Goal: Information Seeking & Learning: Learn about a topic

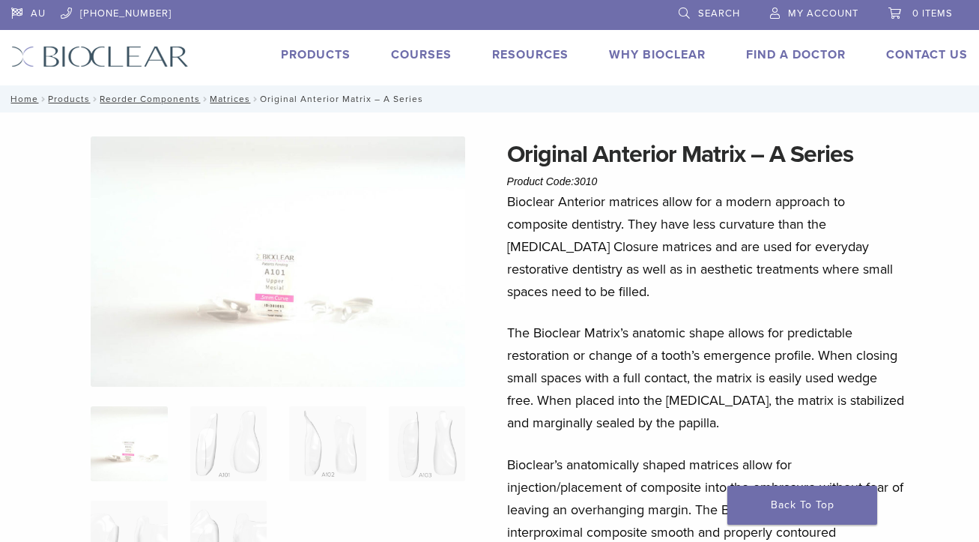
click at [335, 49] on link "Products" at bounding box center [316, 54] width 70 height 15
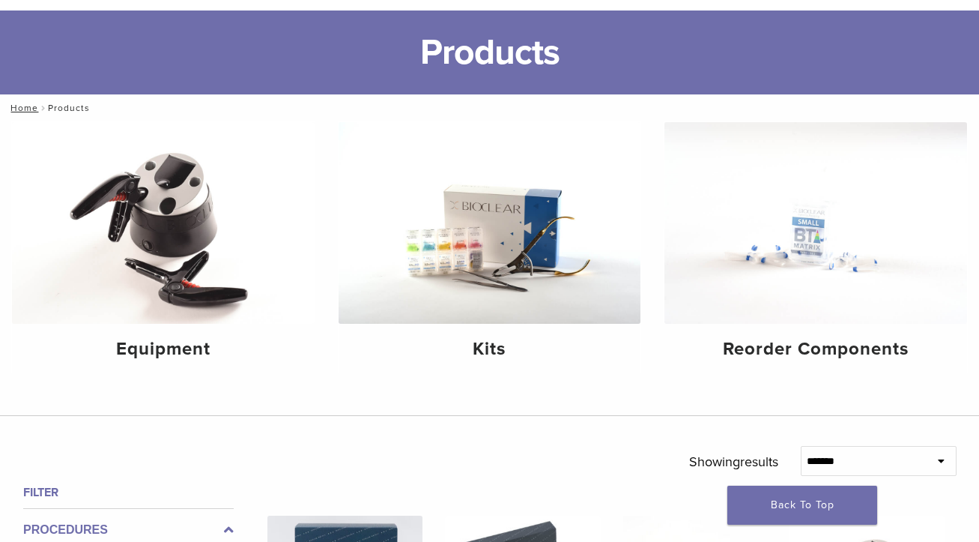
scroll to position [150, 0]
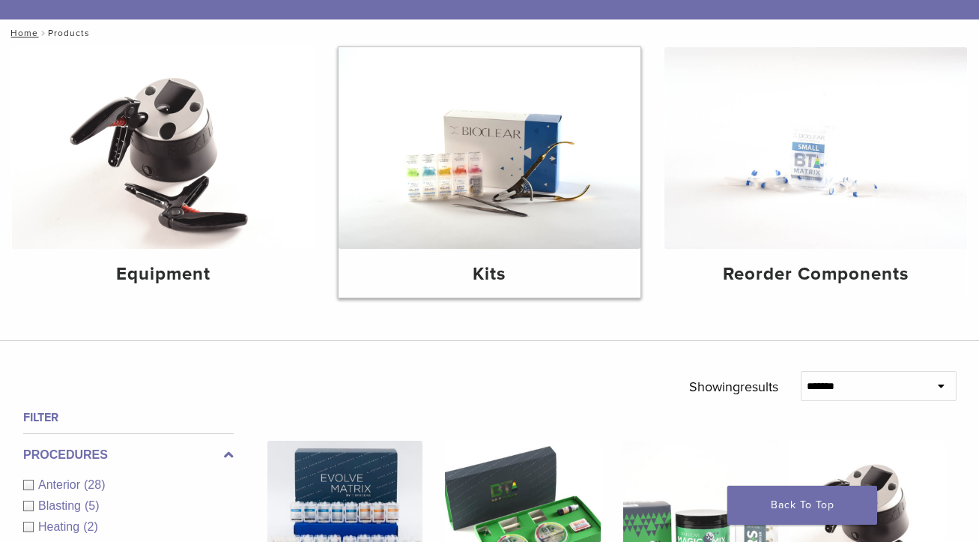
click at [467, 148] on img at bounding box center [490, 148] width 303 height 202
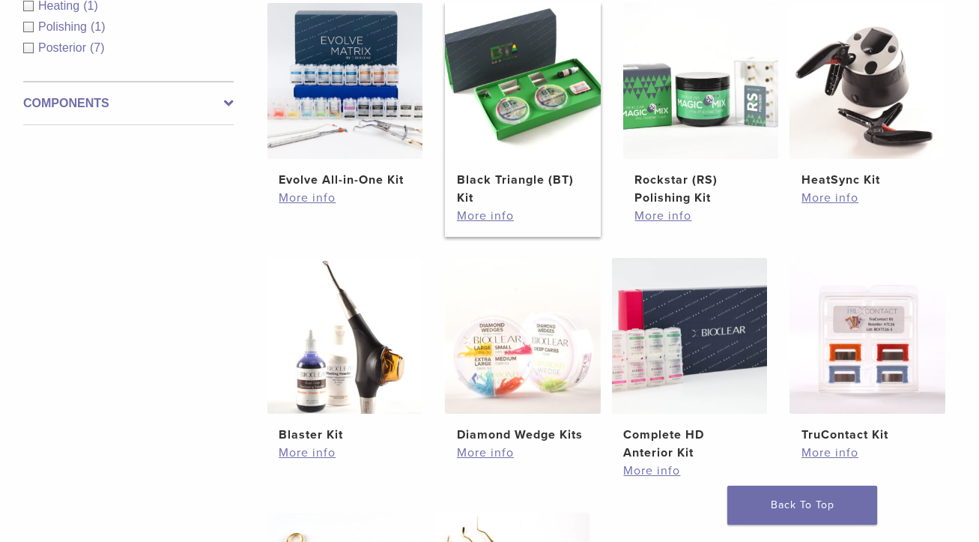
scroll to position [300, 0]
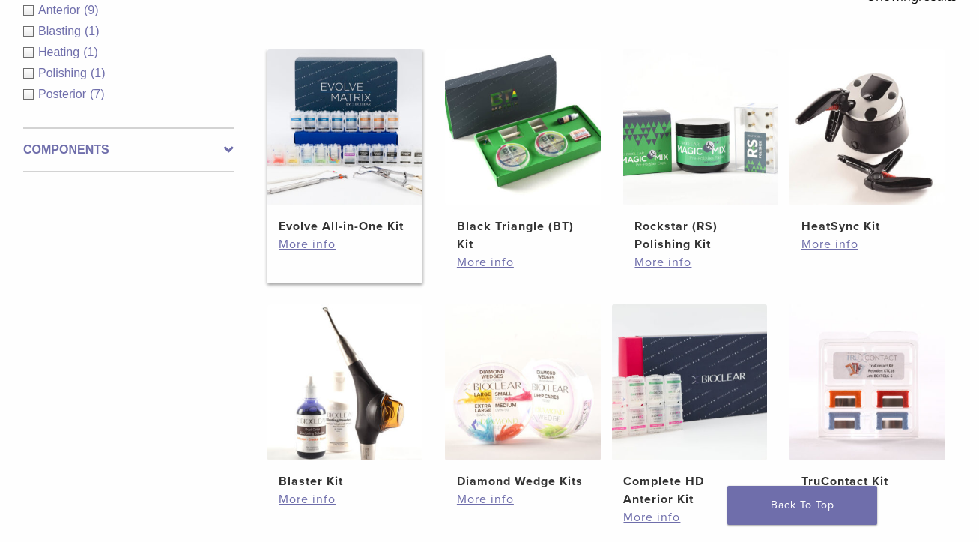
click at [351, 198] on img at bounding box center [345, 127] width 156 height 156
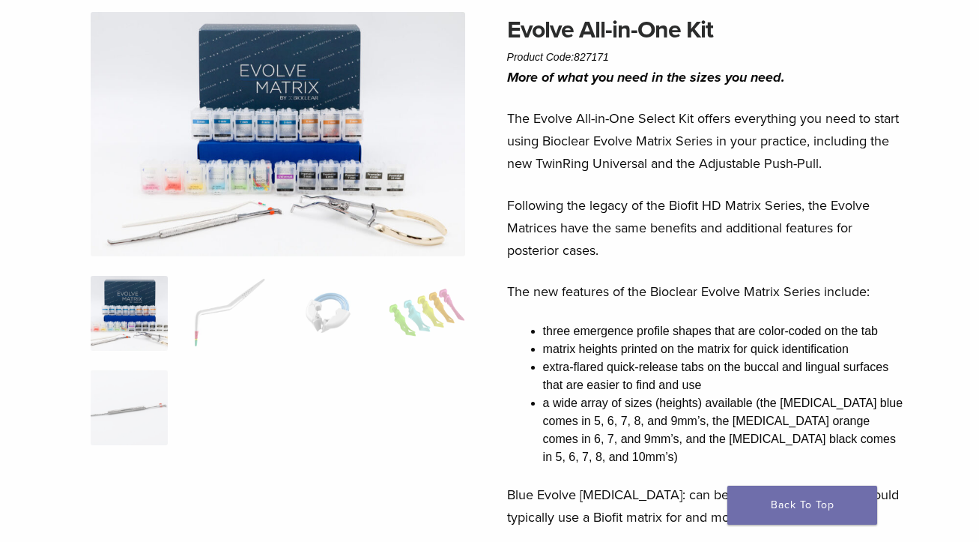
scroll to position [150, 0]
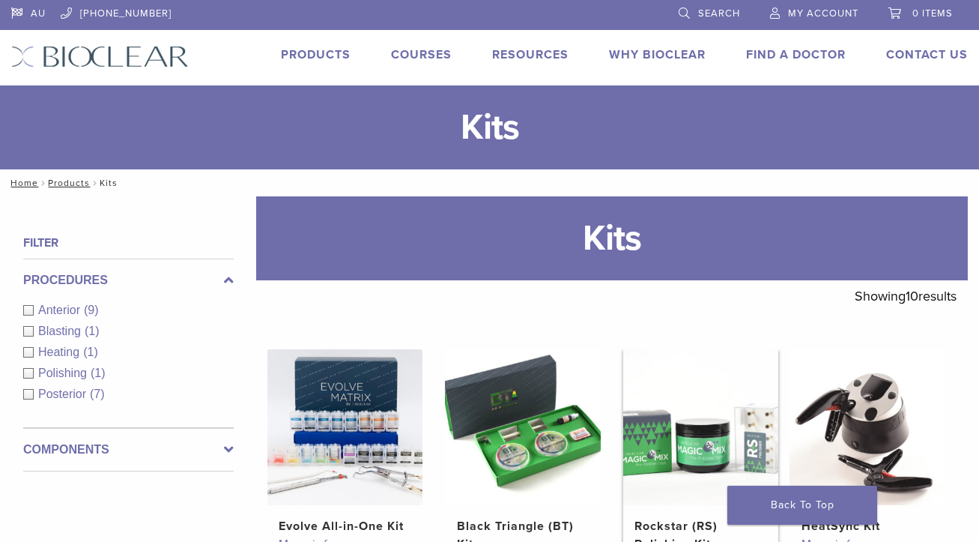
scroll to position [292, 0]
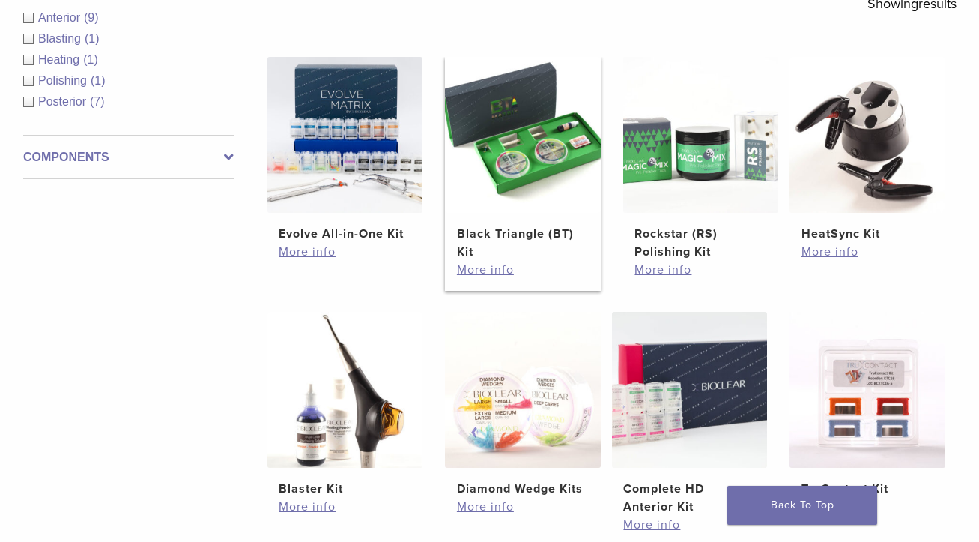
click at [527, 124] on img at bounding box center [523, 135] width 156 height 156
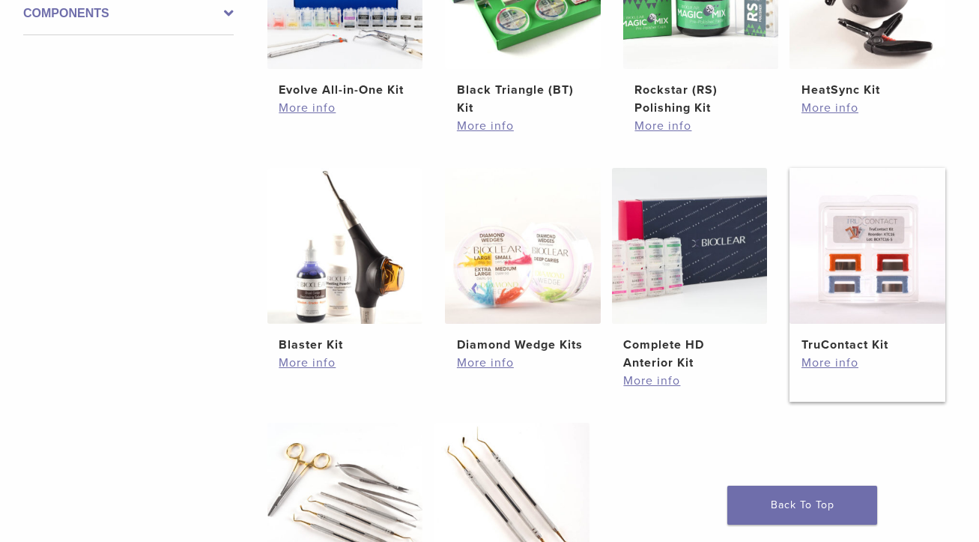
scroll to position [442, 0]
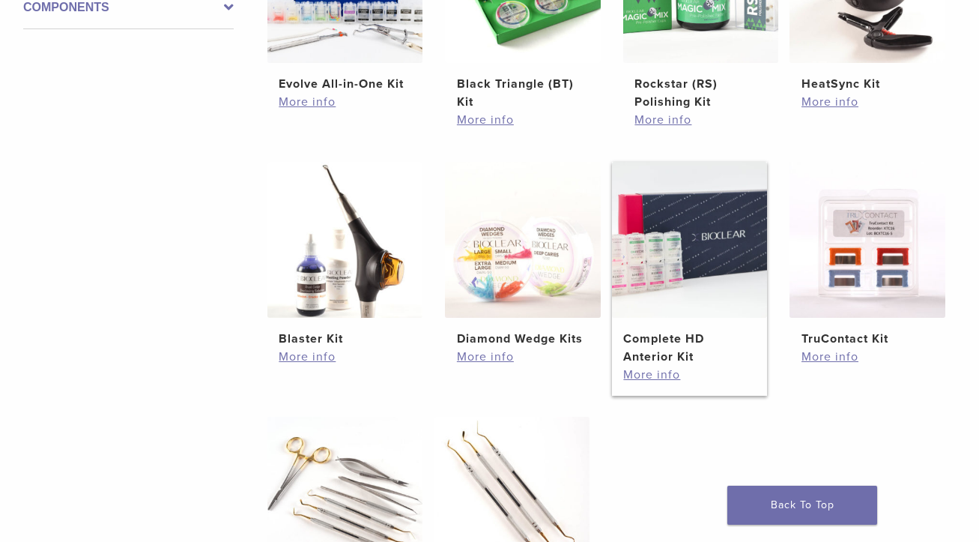
click at [721, 254] on img at bounding box center [690, 240] width 156 height 156
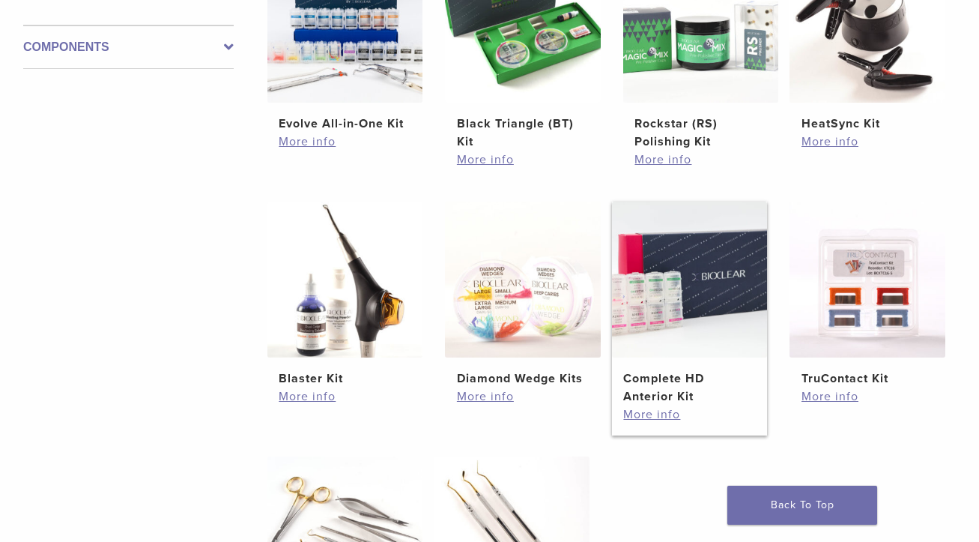
scroll to position [292, 0]
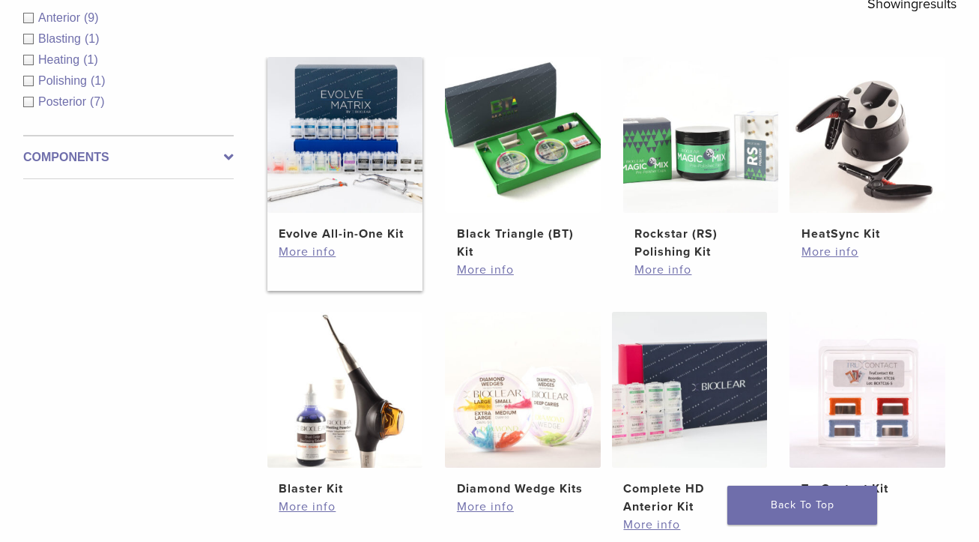
click at [361, 181] on img at bounding box center [345, 135] width 156 height 156
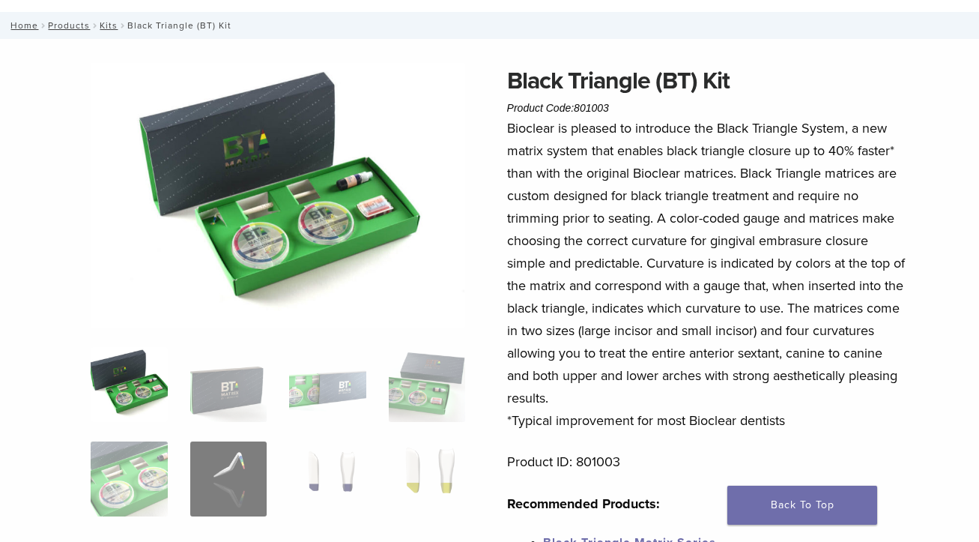
scroll to position [225, 0]
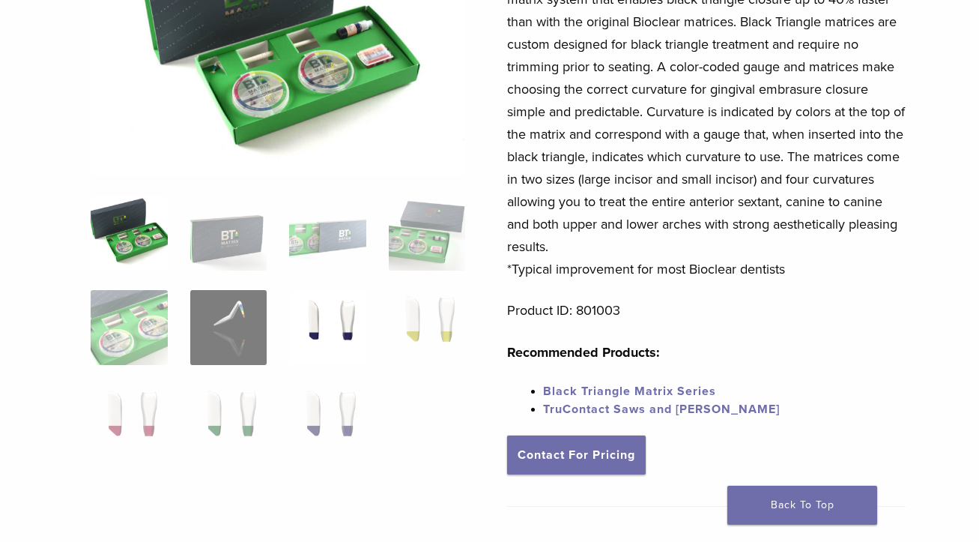
click at [336, 333] on img at bounding box center [327, 327] width 76 height 75
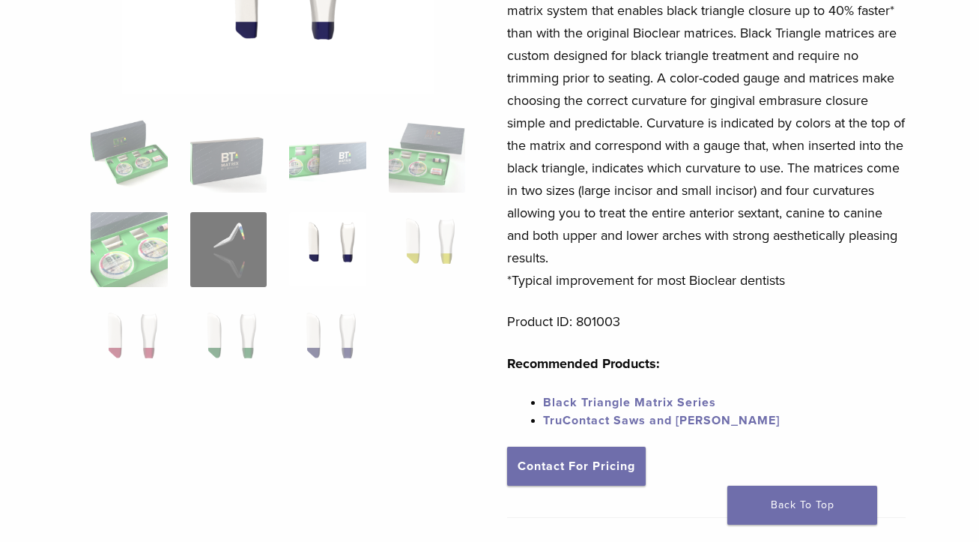
scroll to position [300, 0]
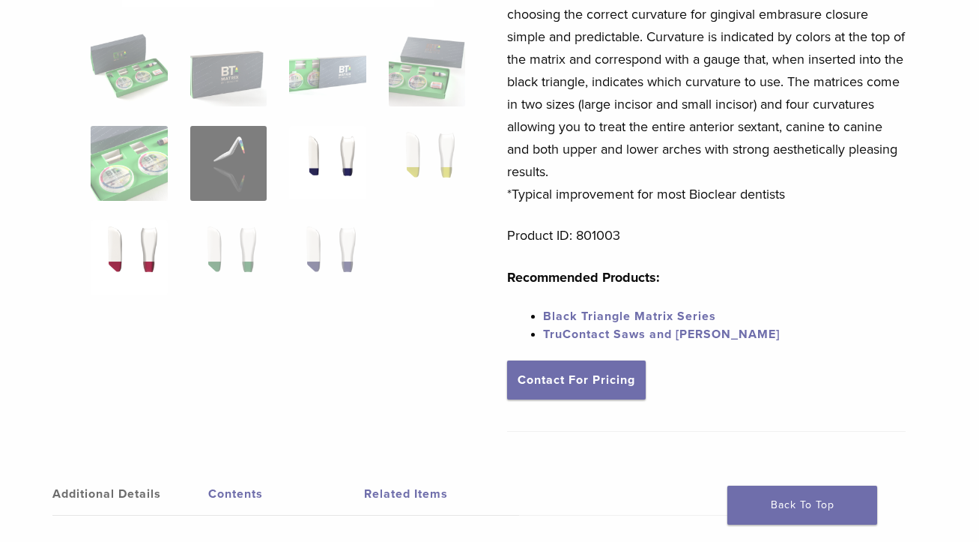
click at [152, 258] on img at bounding box center [129, 257] width 76 height 75
click at [222, 255] on img at bounding box center [228, 257] width 76 height 75
click at [335, 259] on img at bounding box center [327, 257] width 76 height 75
click at [336, 176] on img at bounding box center [327, 163] width 76 height 75
click at [418, 169] on img at bounding box center [427, 163] width 76 height 75
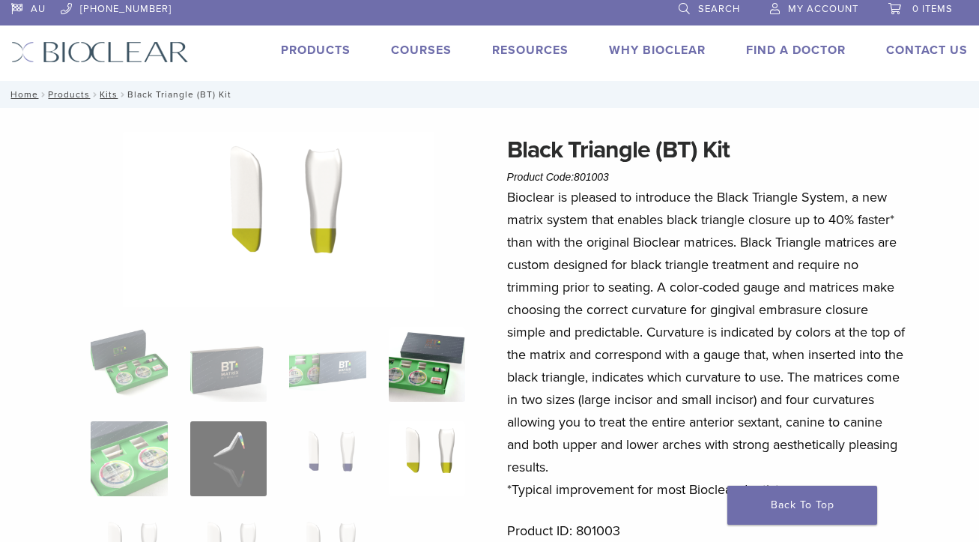
scroll to position [0, 0]
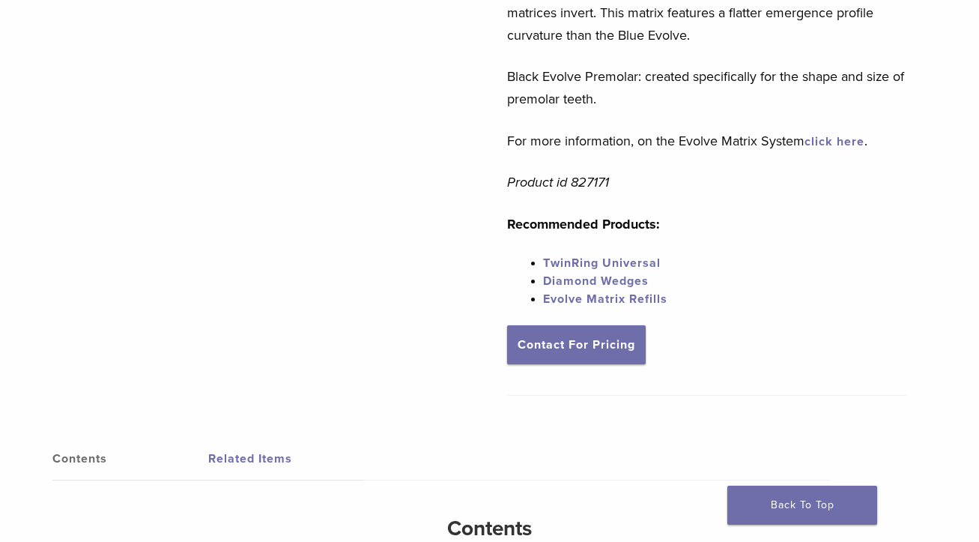
scroll to position [749, 0]
